Goal: Check status: Check status

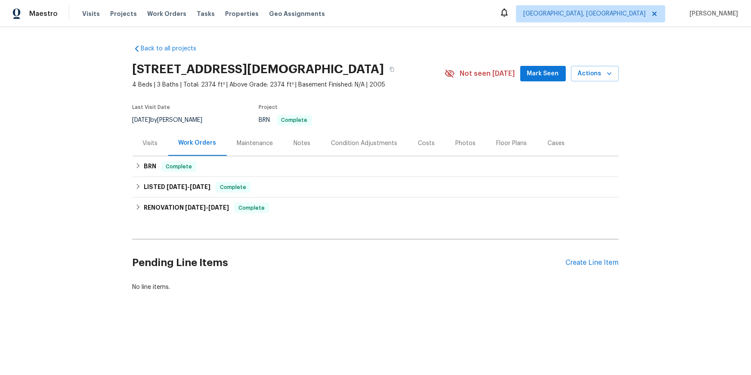
click at [148, 148] on div "Visits" at bounding box center [150, 143] width 15 height 9
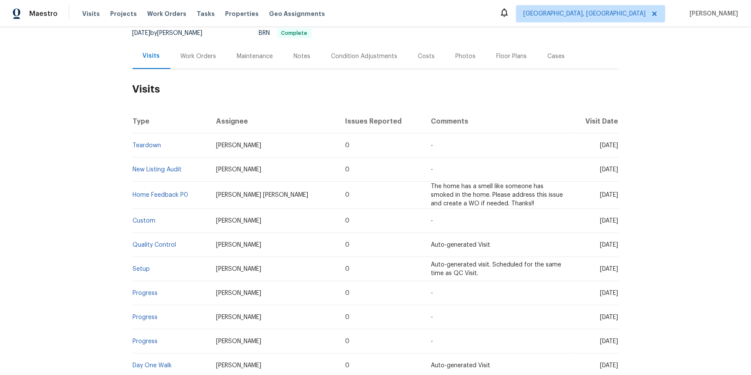
scroll to position [103, 0]
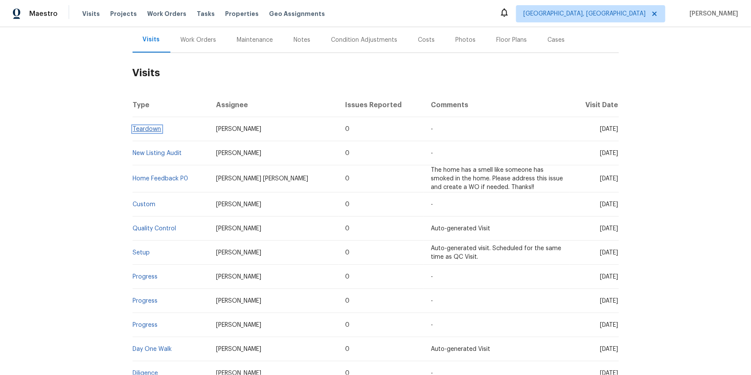
click at [142, 132] on link "Teardown" at bounding box center [147, 129] width 28 height 6
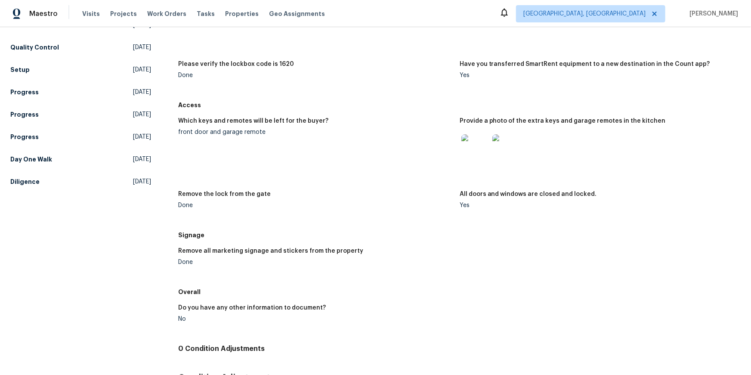
scroll to position [167, 0]
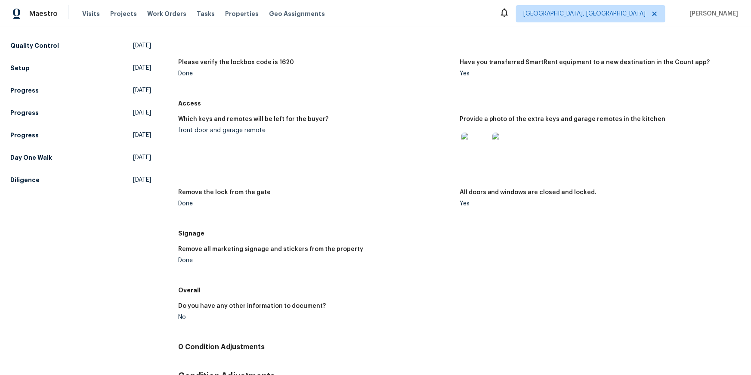
click at [476, 160] on img at bounding box center [475, 147] width 28 height 28
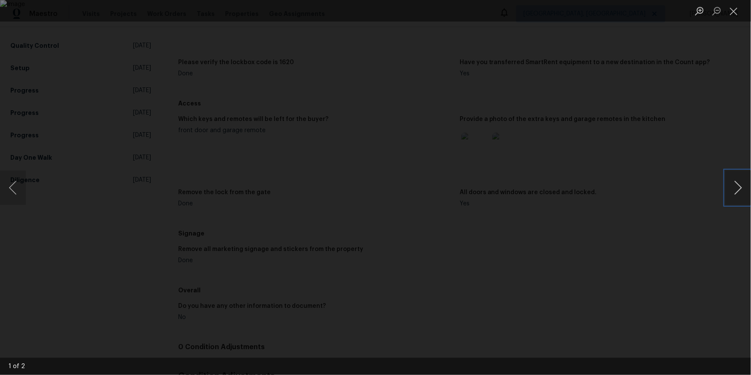
click at [750, 187] on button "Next image" at bounding box center [738, 187] width 26 height 34
click at [735, 8] on button "Close lightbox" at bounding box center [733, 10] width 17 height 15
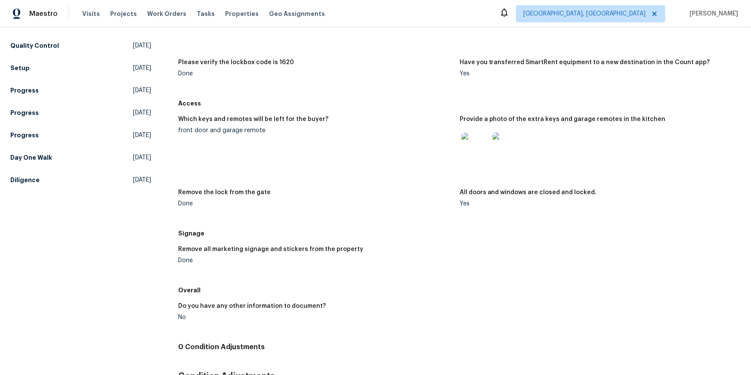
scroll to position [0, 0]
